Goal: Browse casually

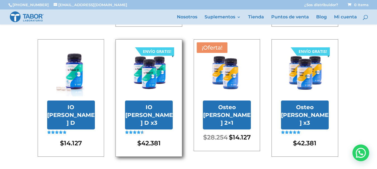
scroll to position [139, 0]
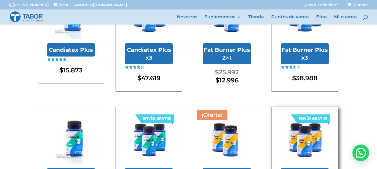
scroll to position [120, 0]
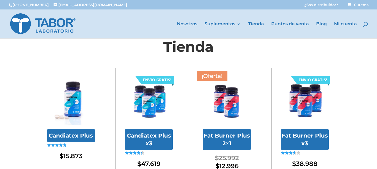
scroll to position [8, 0]
